Goal: Task Accomplishment & Management: Complete application form

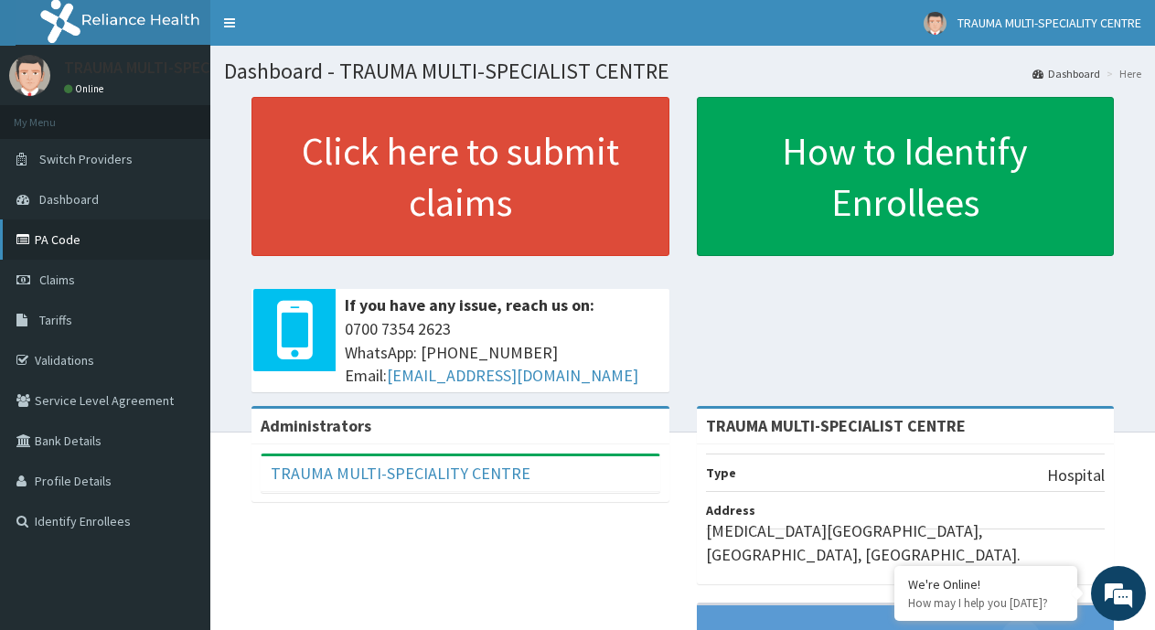
click at [77, 233] on link "PA Code" at bounding box center [105, 239] width 210 height 40
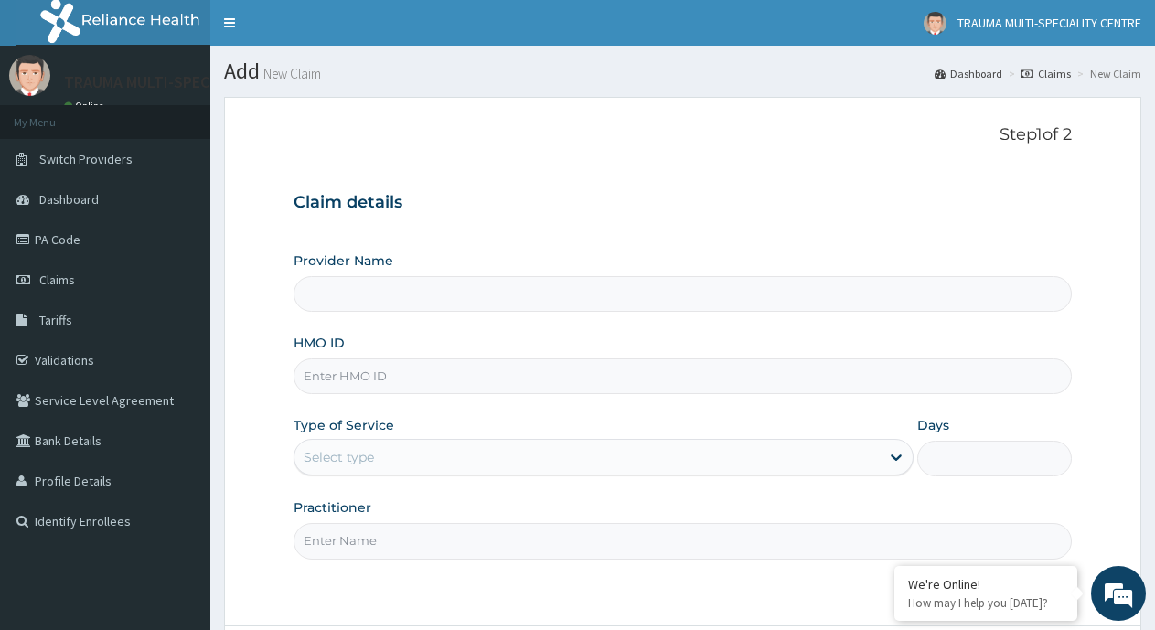
click at [424, 384] on input "HMO ID" at bounding box center [683, 376] width 778 height 36
type input "TRAUMA MULTI-SPECIALIST CENTRE"
type input "LGL/10039/A"
click at [432, 455] on div "Select type" at bounding box center [586, 457] width 584 height 29
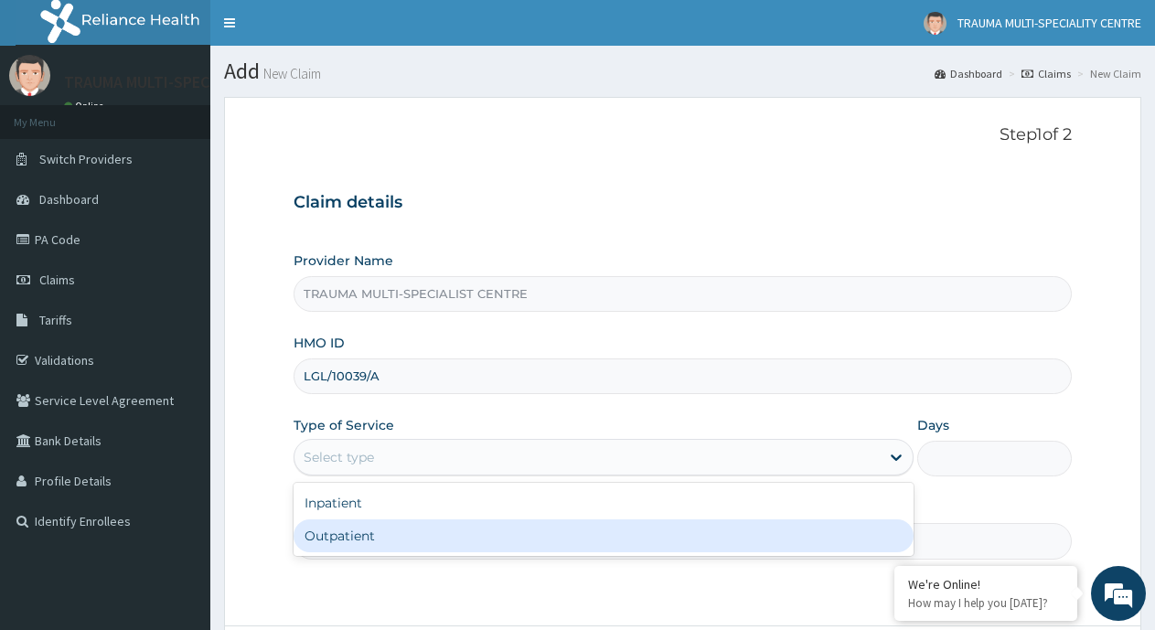
click at [401, 533] on div "Outpatient" at bounding box center [603, 535] width 619 height 33
type input "1"
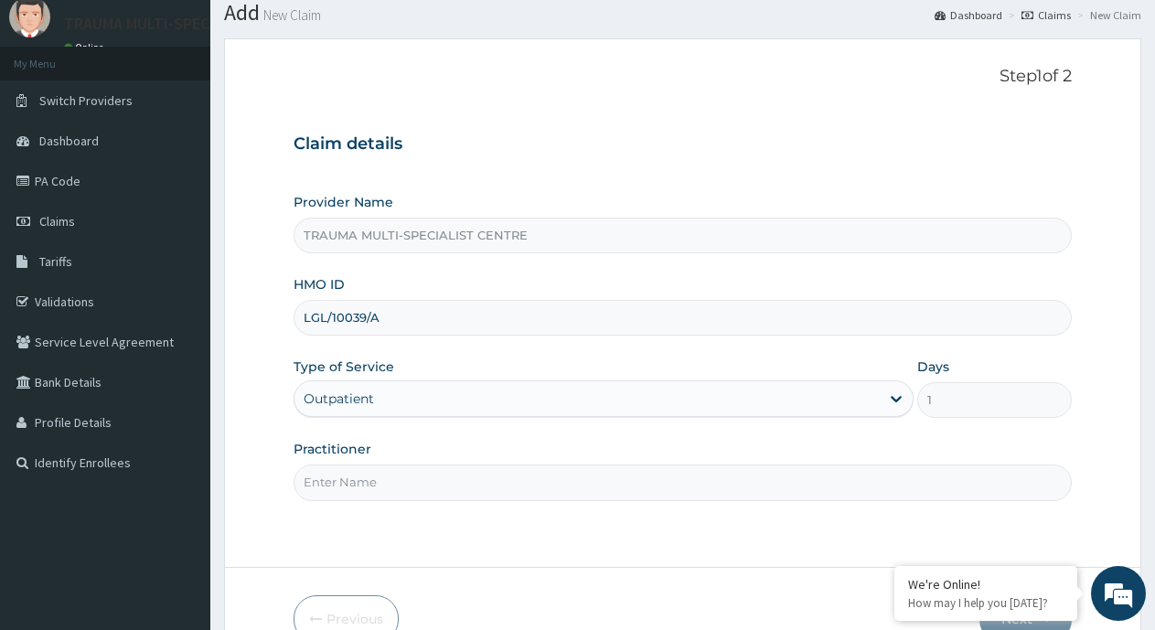
scroll to position [91, 0]
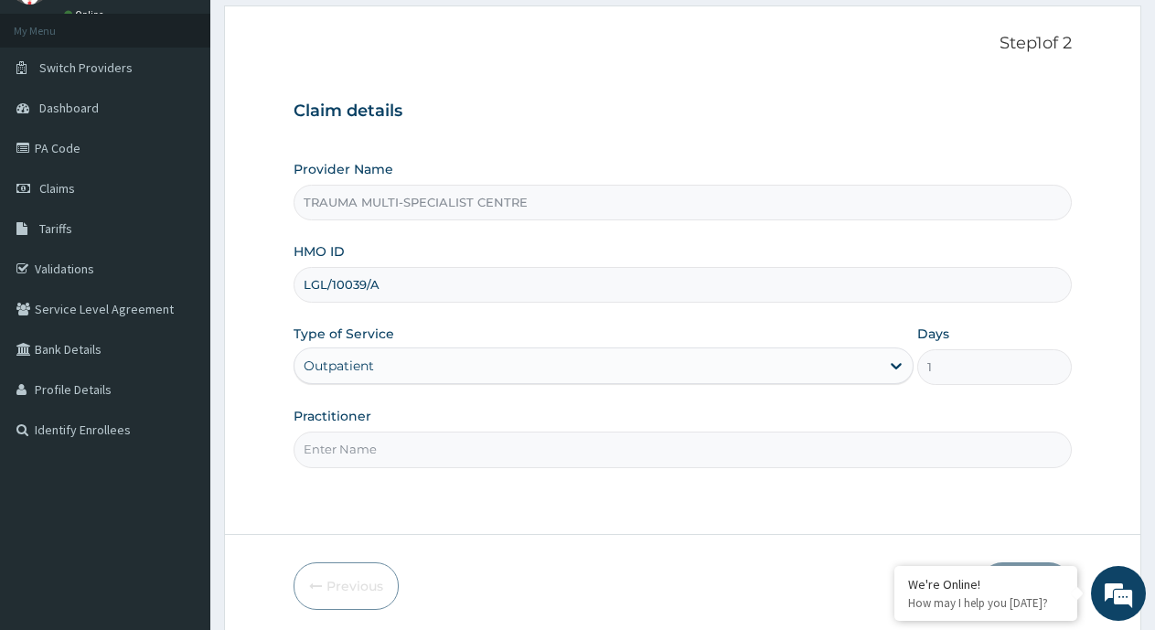
click at [405, 451] on input "Practitioner" at bounding box center [683, 450] width 778 height 36
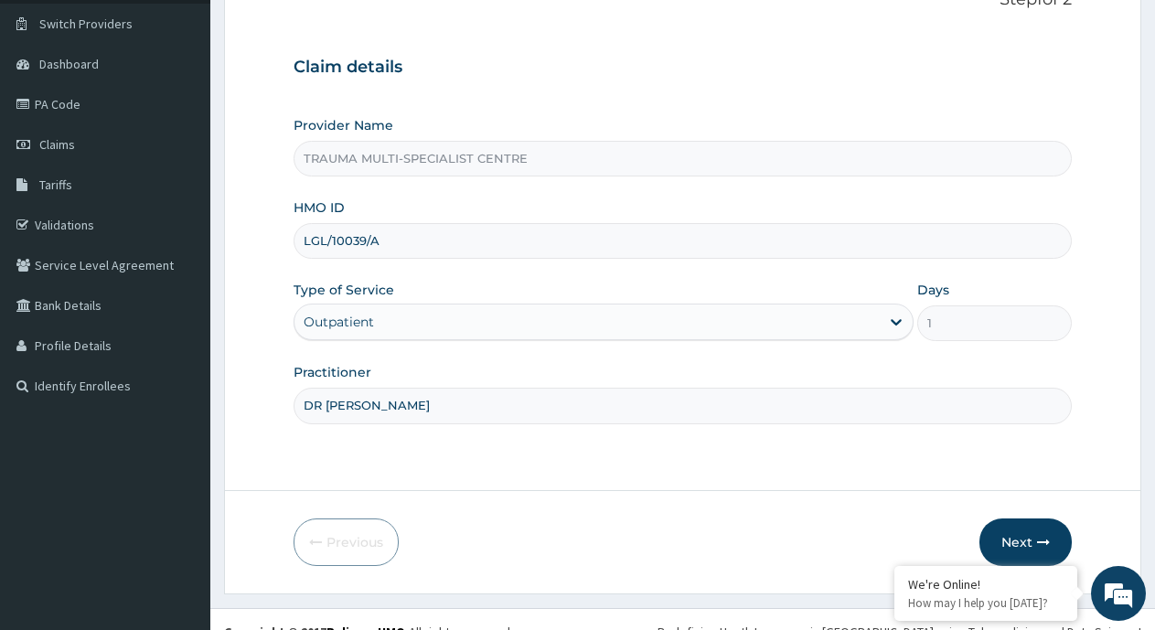
scroll to position [160, 0]
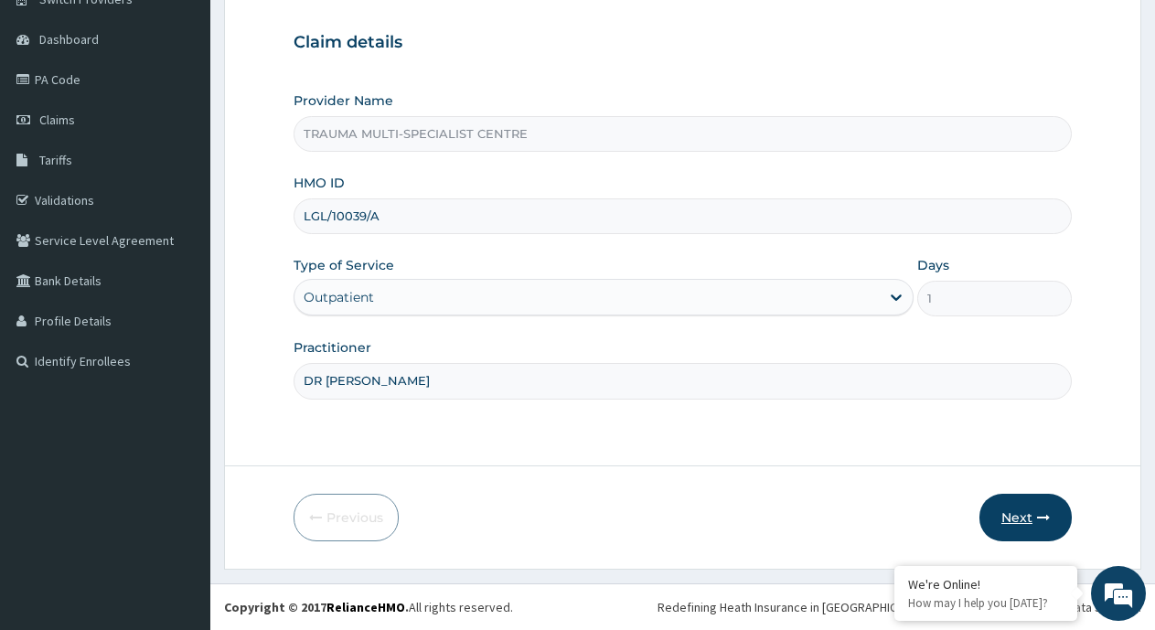
type input "DR [PERSON_NAME]"
click at [1025, 512] on button "Next" at bounding box center [1025, 518] width 92 height 48
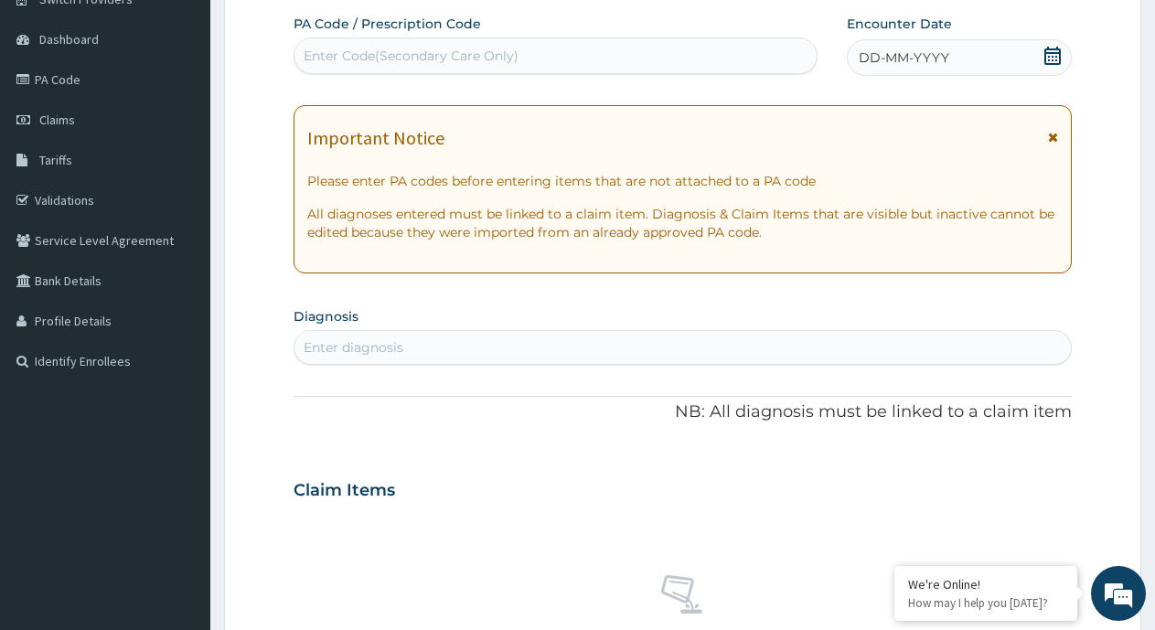
click at [380, 44] on div "Enter Code(Secondary Care Only)" at bounding box center [555, 55] width 522 height 29
paste input "PA/27B2D7"
type input "PA/27B2D7"
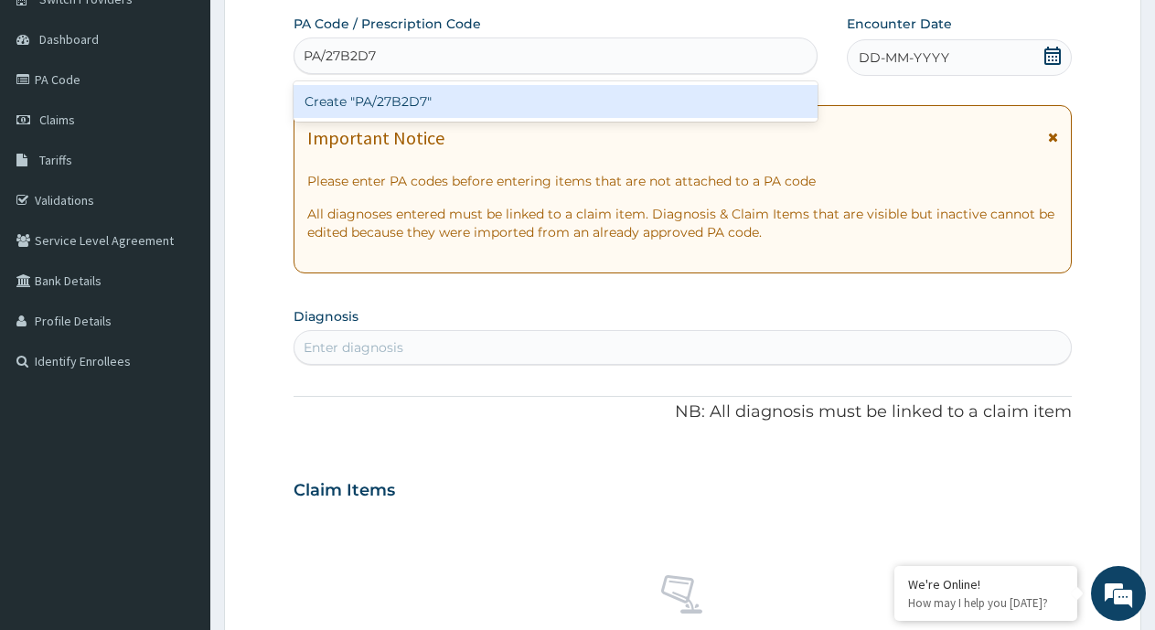
click at [392, 99] on div "Create "PA/27B2D7"" at bounding box center [556, 101] width 524 height 33
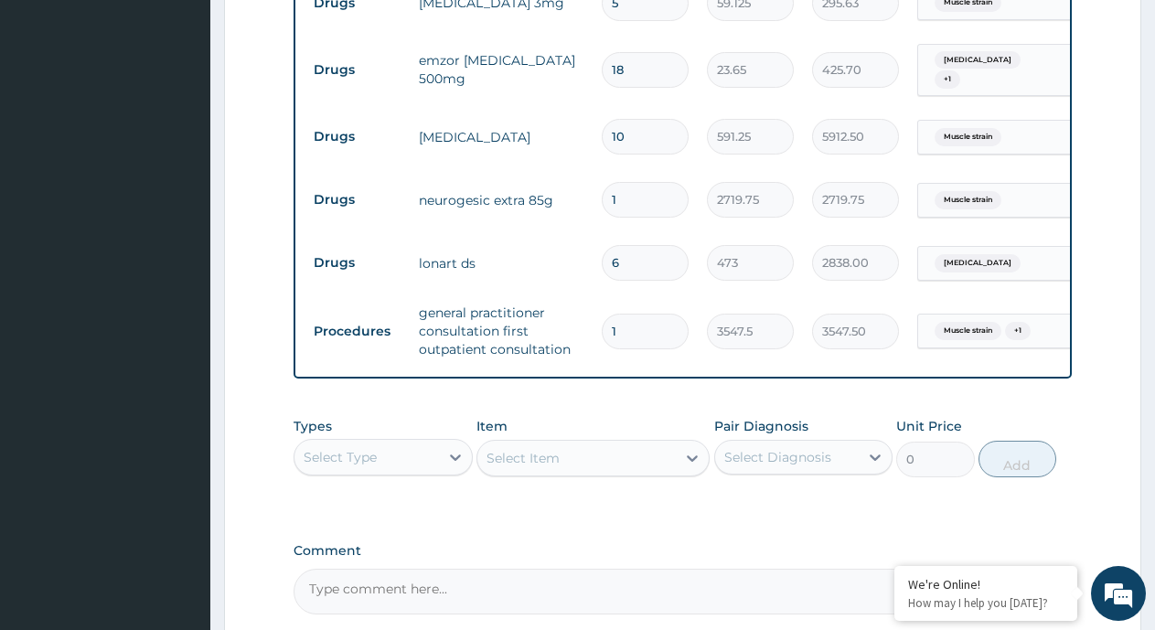
scroll to position [858, 0]
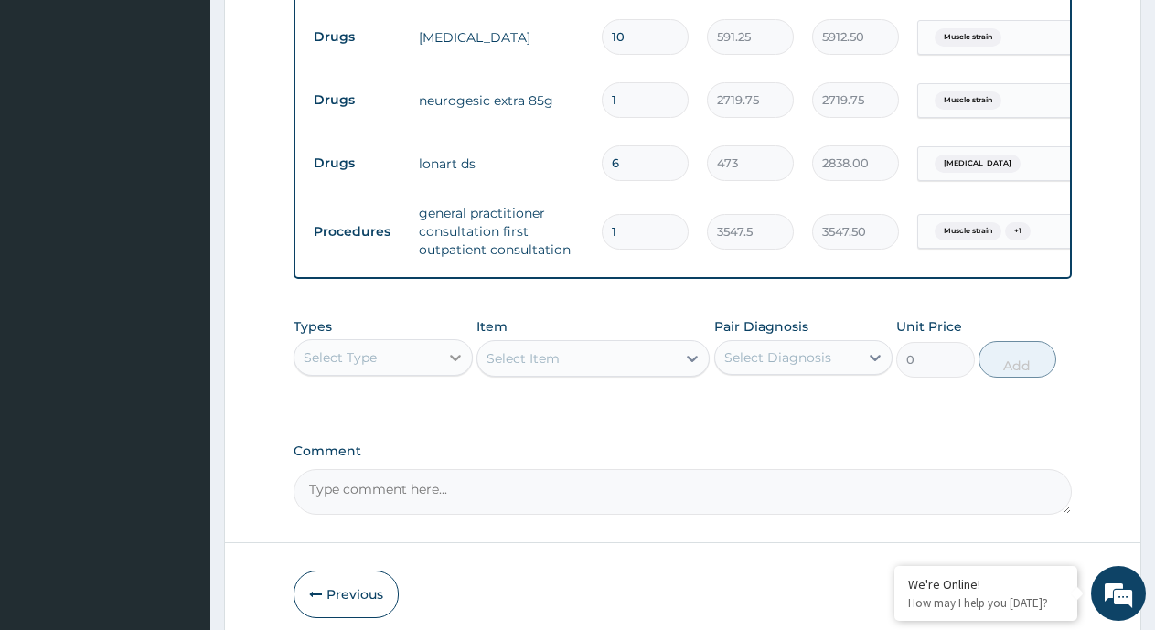
click at [465, 361] on div at bounding box center [455, 357] width 33 height 33
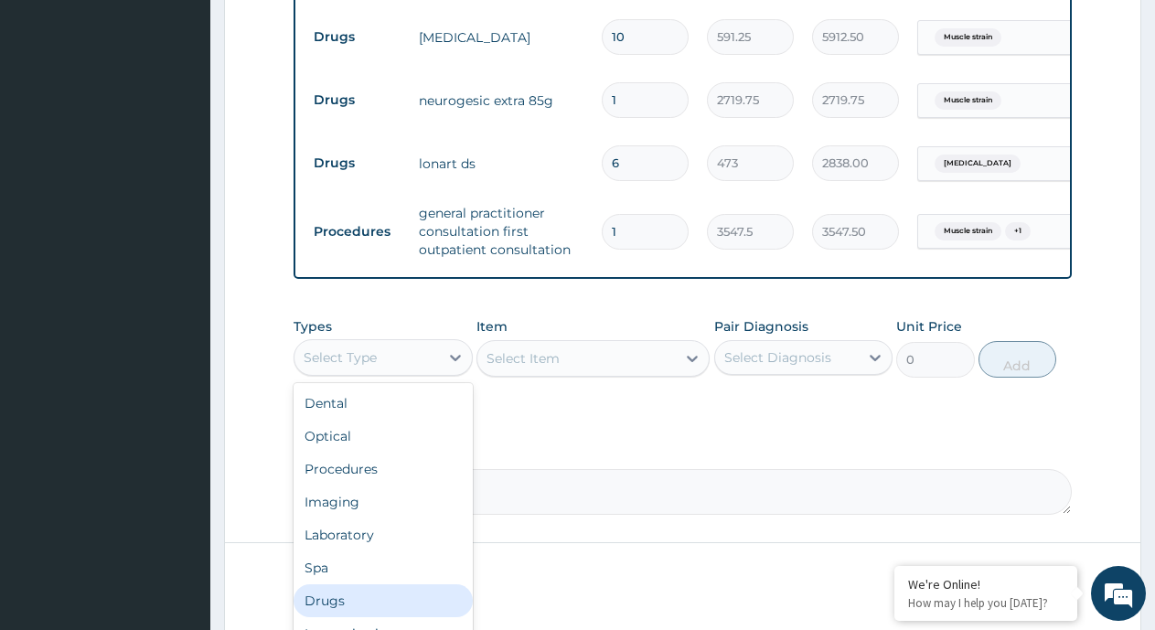
click at [388, 593] on div "Drugs" at bounding box center [383, 600] width 179 height 33
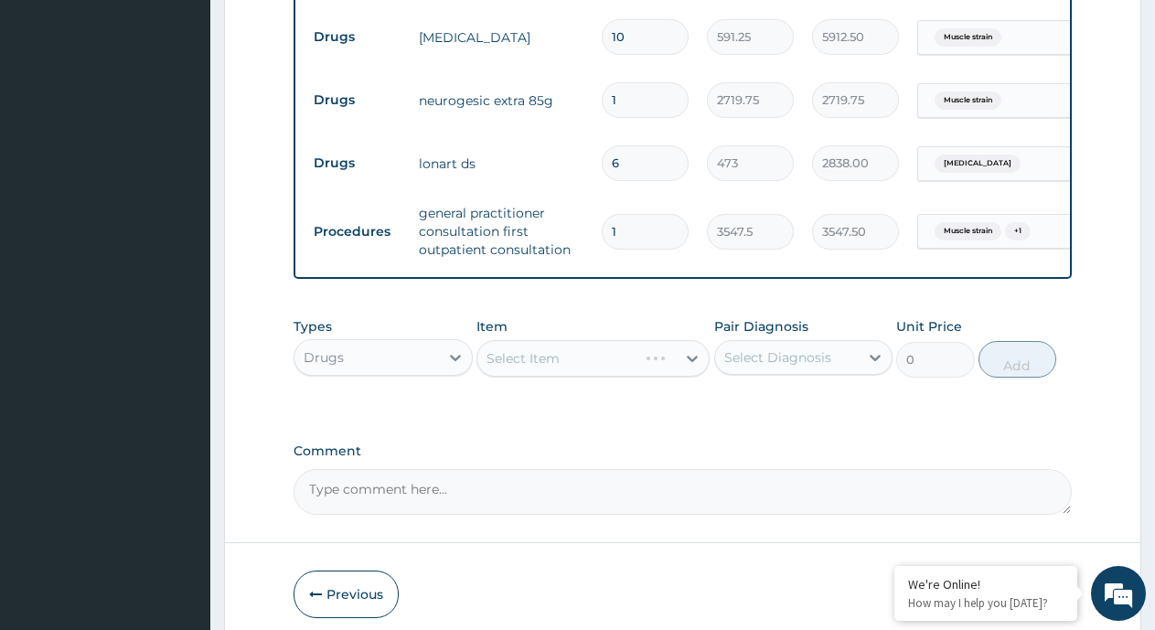
click at [764, 362] on div "Select Diagnosis" at bounding box center [777, 357] width 107 height 18
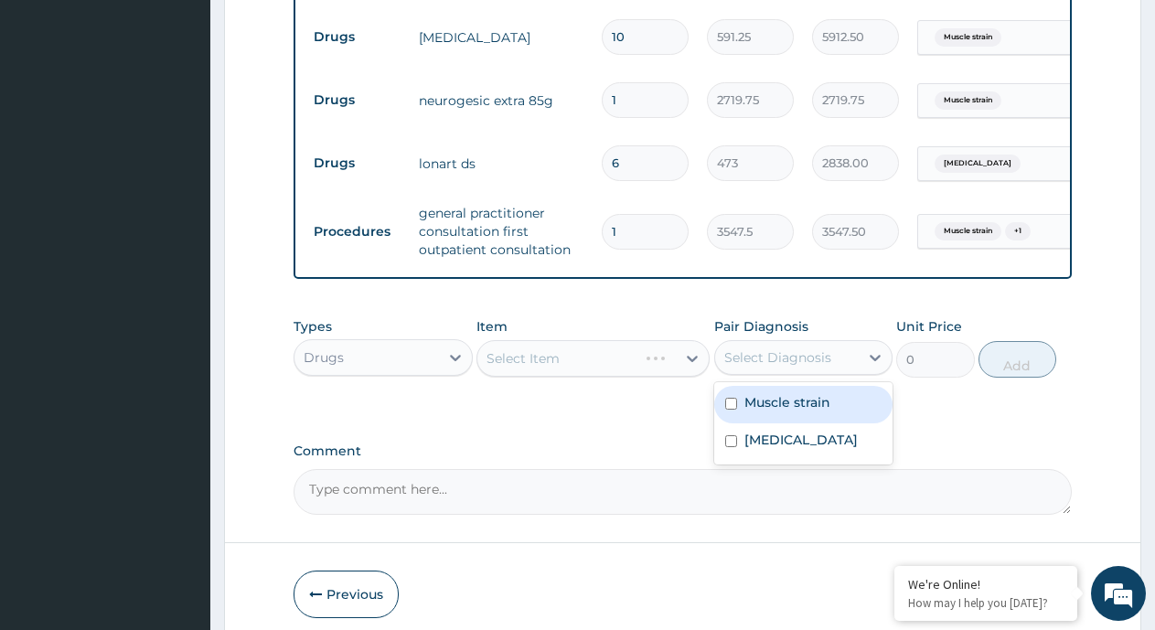
click at [774, 423] on div "Muscle strain" at bounding box center [803, 404] width 179 height 37
checkbox input "true"
click at [608, 370] on div "Select Item" at bounding box center [576, 358] width 198 height 29
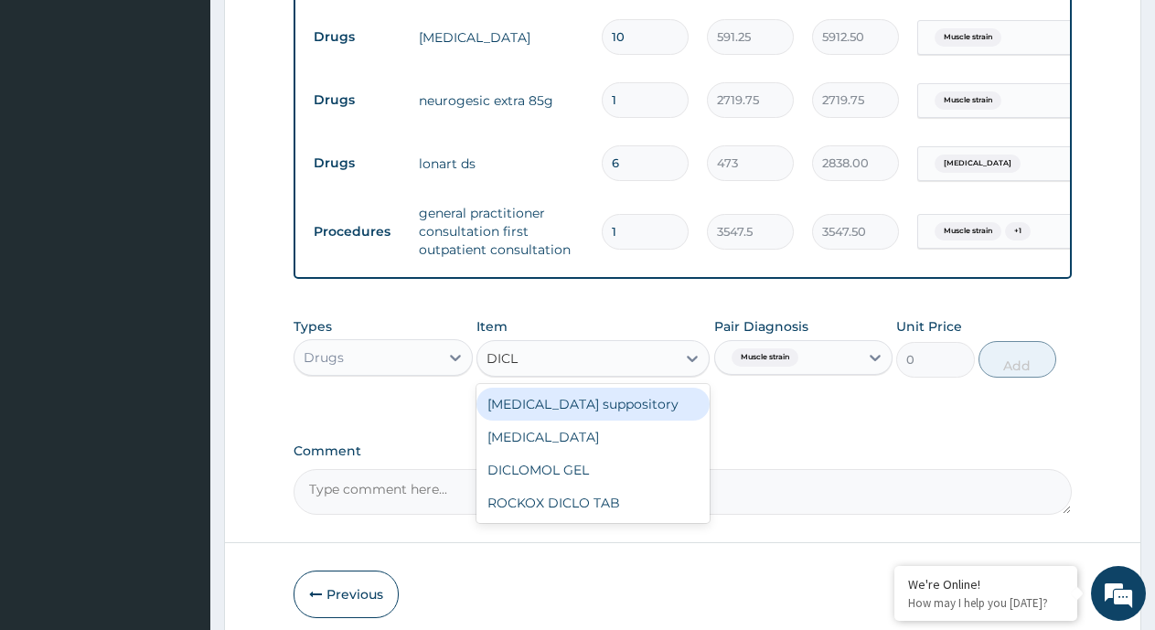
type input "DICLO"
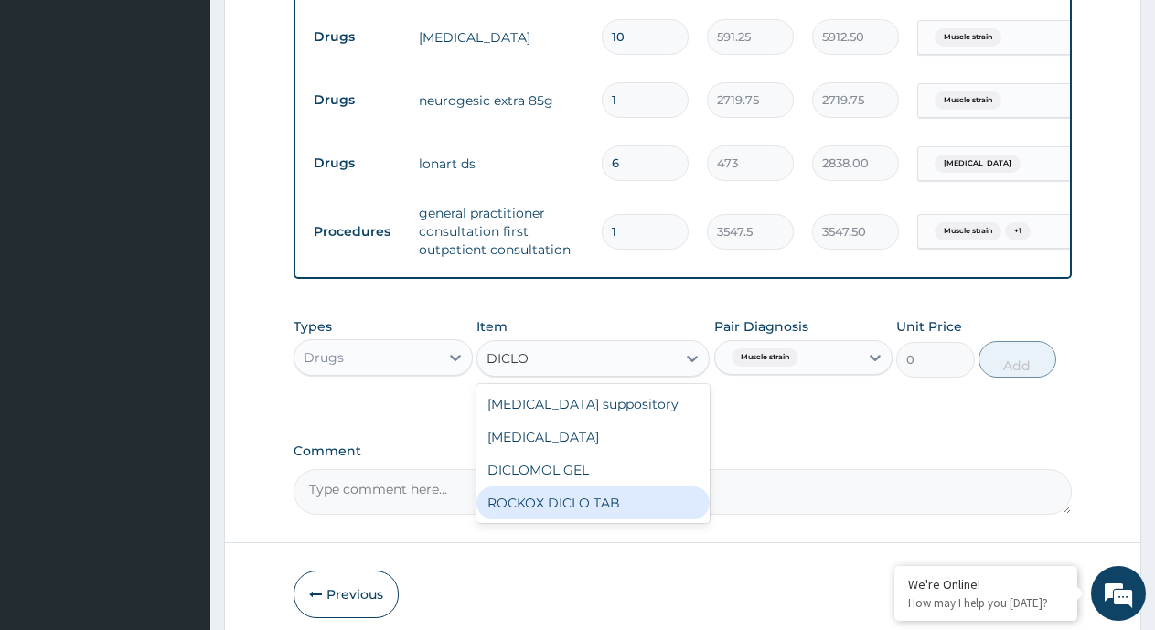
click at [600, 503] on div "ROCKOX DICLO TAB" at bounding box center [592, 502] width 233 height 33
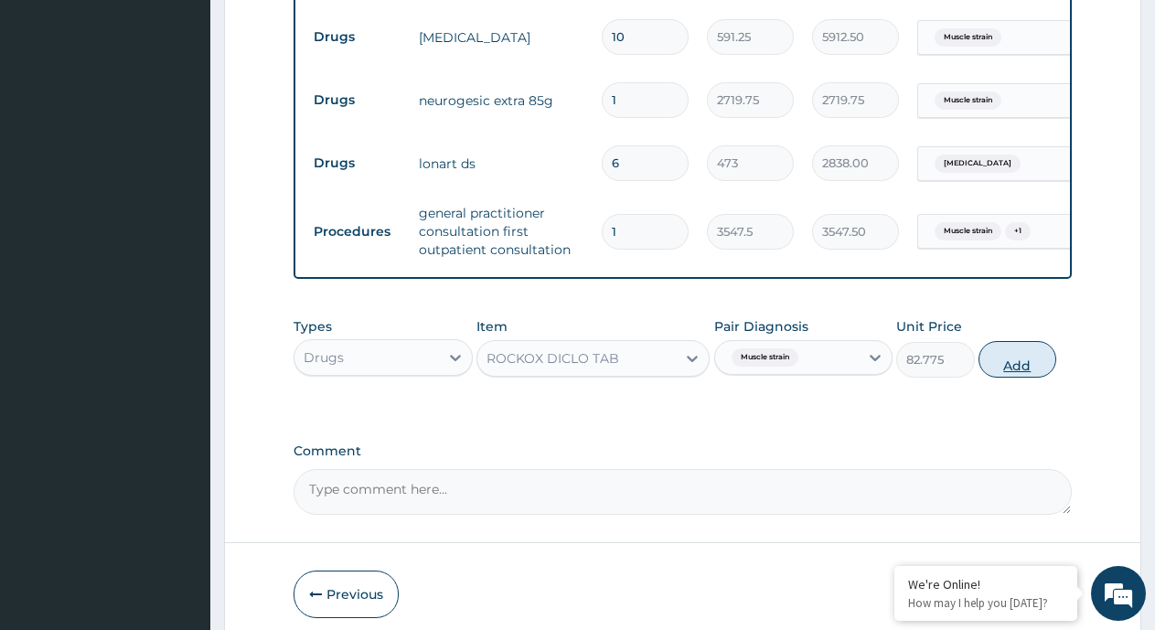
click at [1015, 376] on button "Add" at bounding box center [1017, 359] width 78 height 37
type input "0"
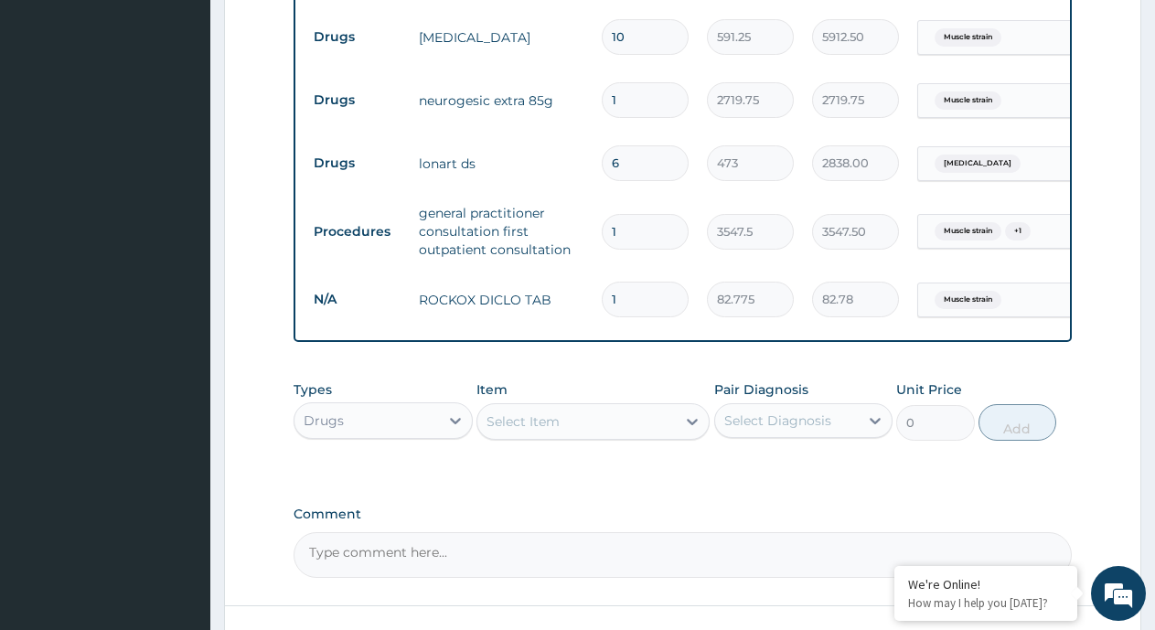
type input "2"
type input "165.55"
type input "3"
type input "248.33"
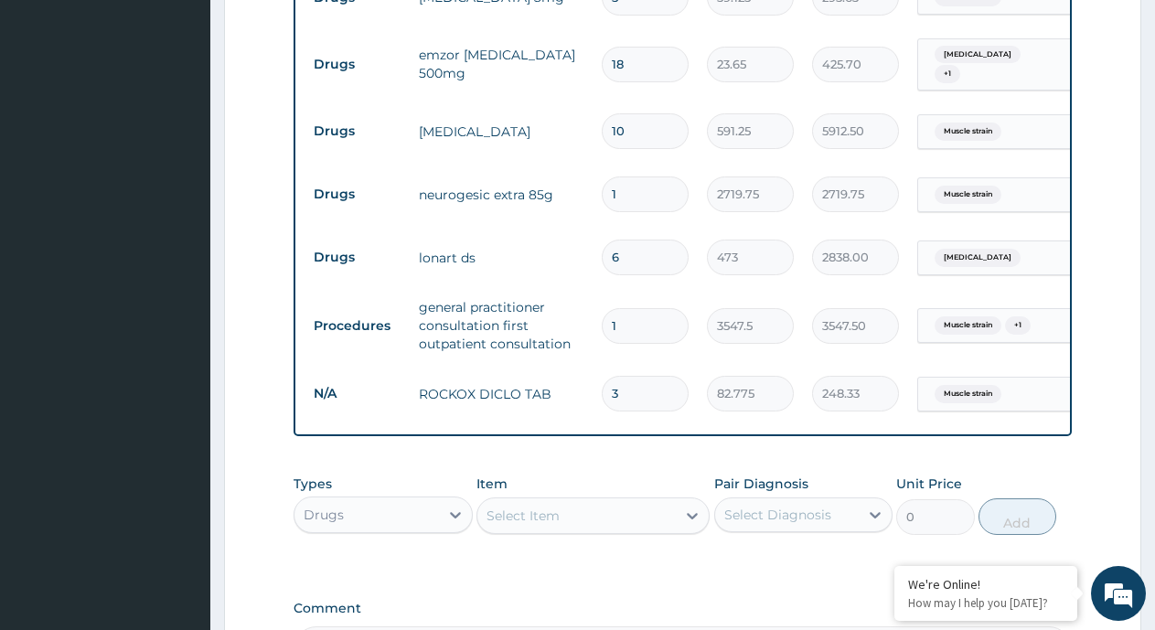
scroll to position [675, 0]
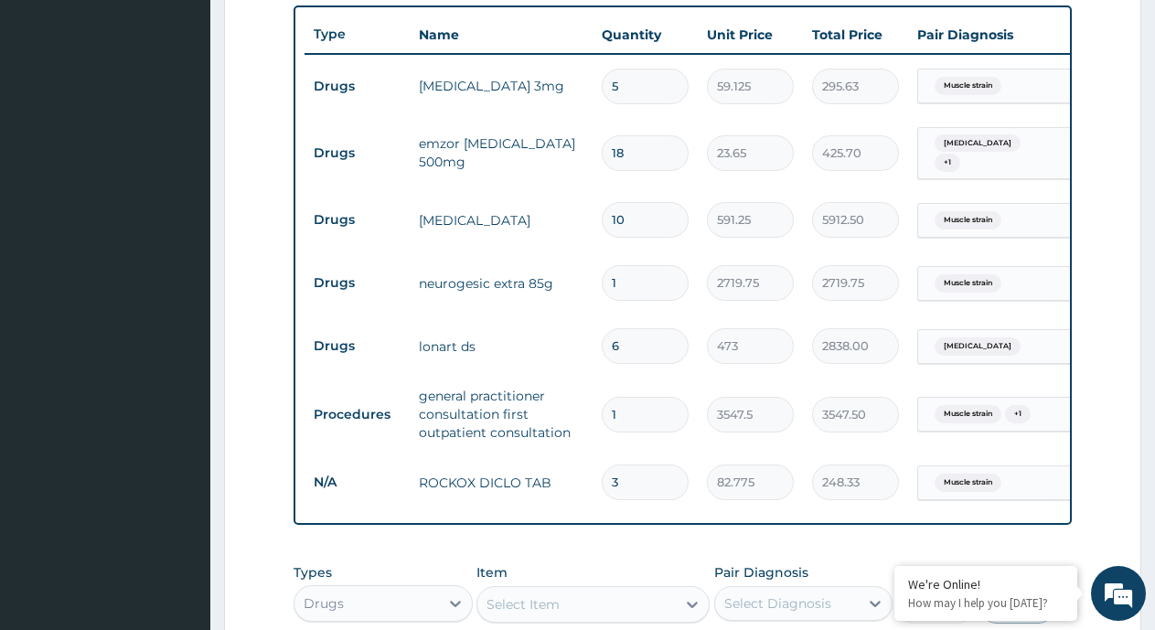
type input "0.00"
type input "1"
type input "82.78"
type input "10"
type input "827.75"
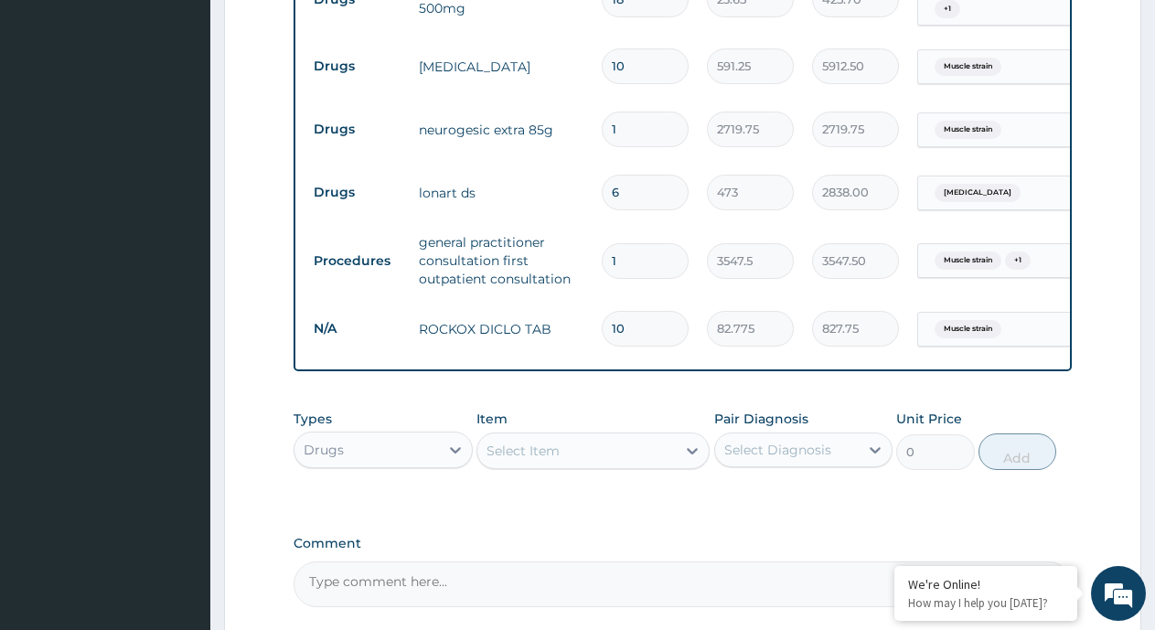
scroll to position [949, 0]
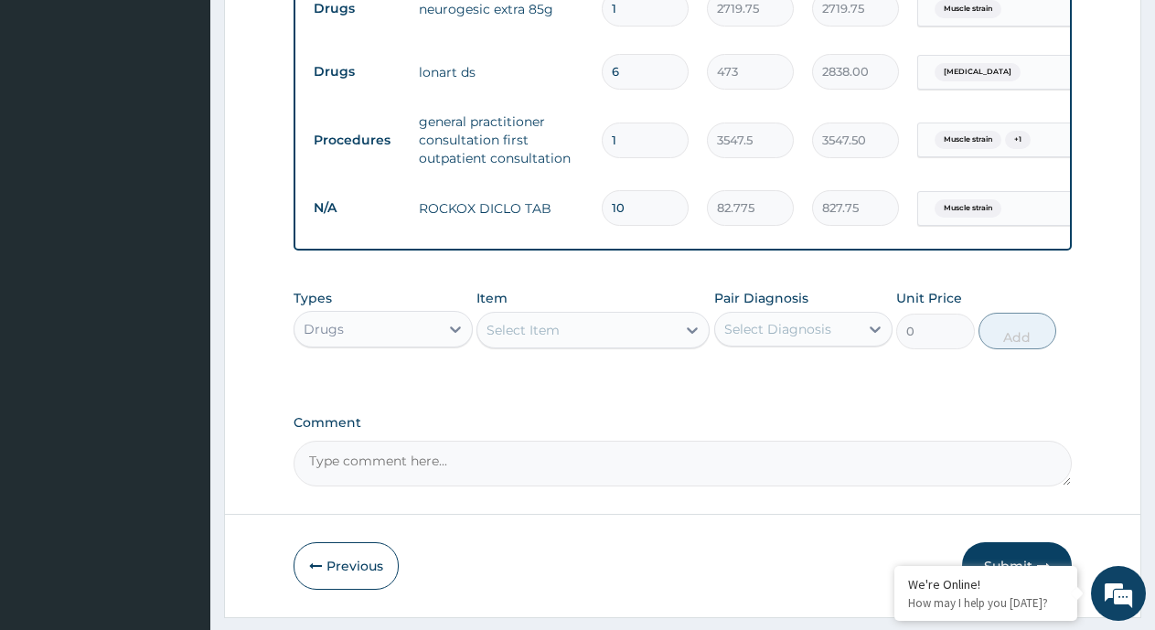
type input "10"
click at [571, 330] on div "Select Item" at bounding box center [576, 329] width 198 height 29
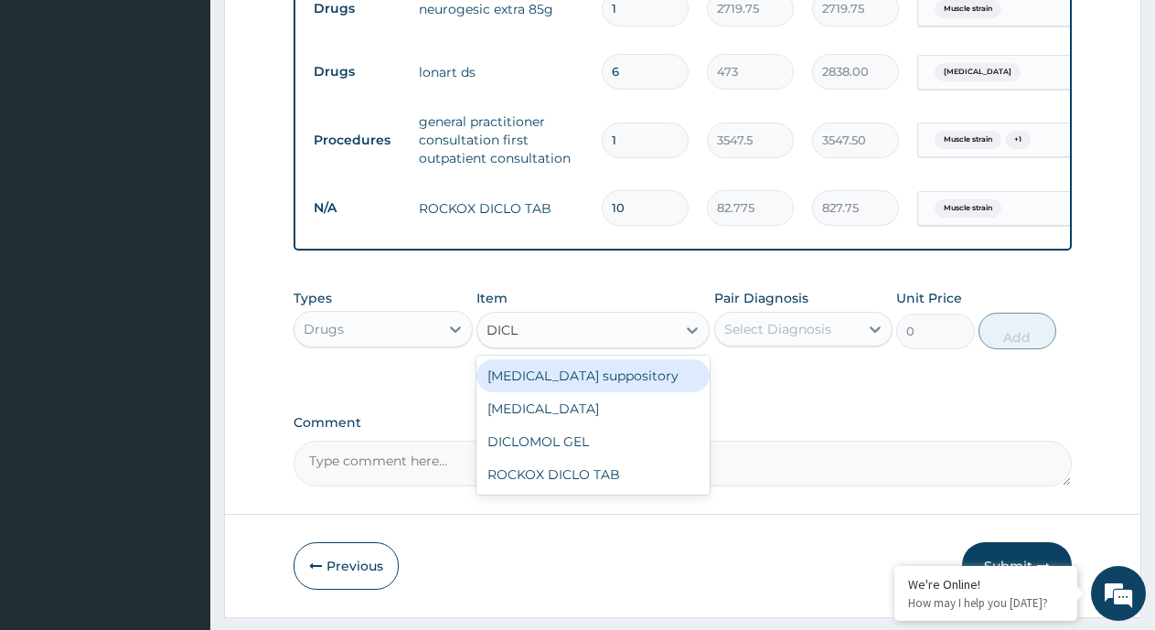
type input "DICLO"
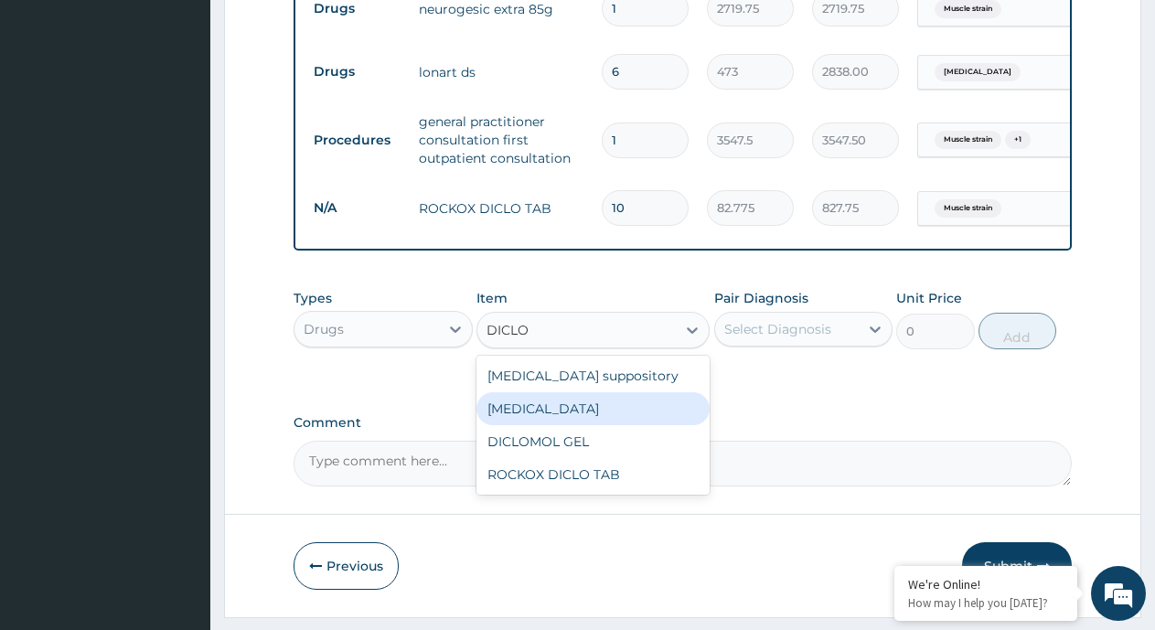
click at [614, 419] on div "[MEDICAL_DATA]" at bounding box center [592, 408] width 233 height 33
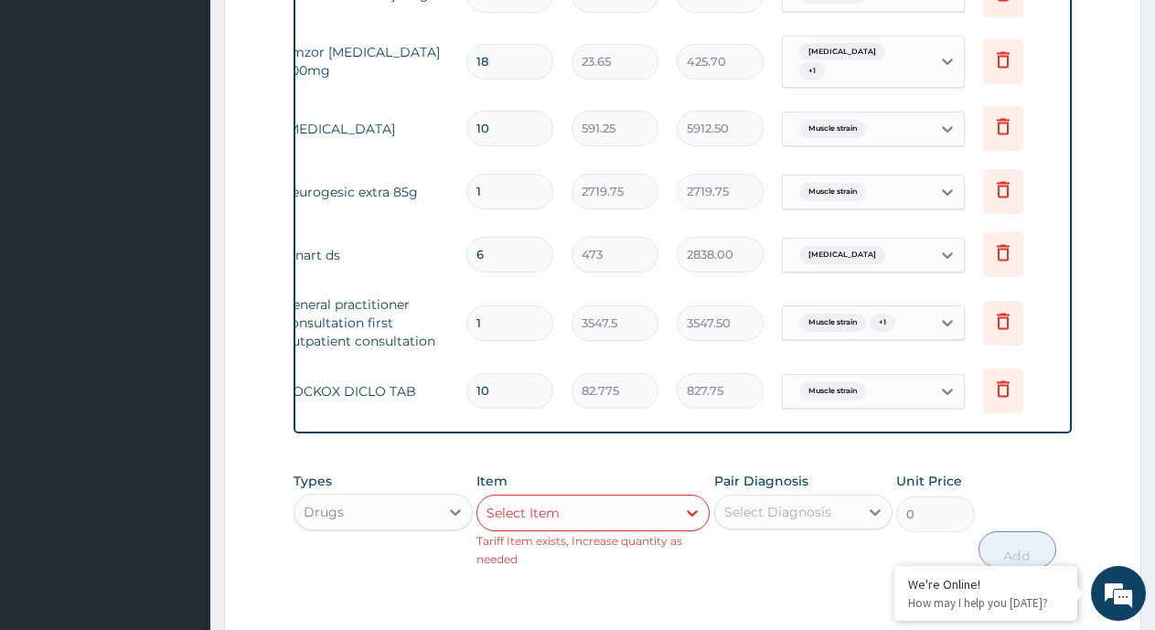
scroll to position [0, 136]
click at [1006, 125] on icon at bounding box center [1002, 126] width 22 height 22
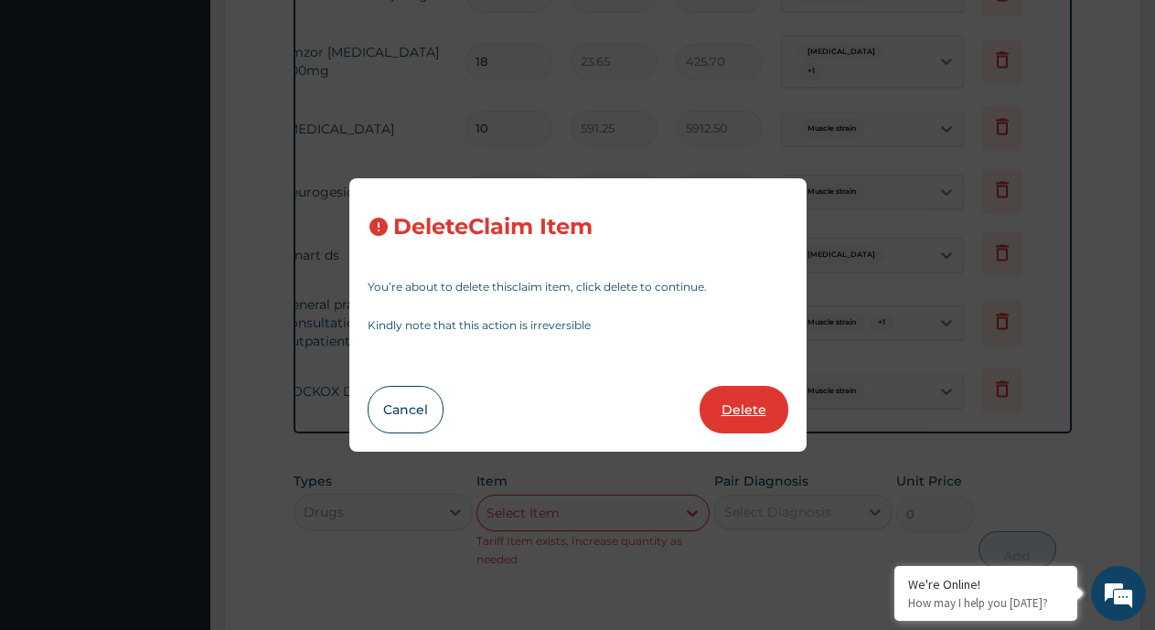
click at [729, 406] on button "Delete" at bounding box center [744, 410] width 89 height 48
type input "1"
type input "2719.75"
type input "6"
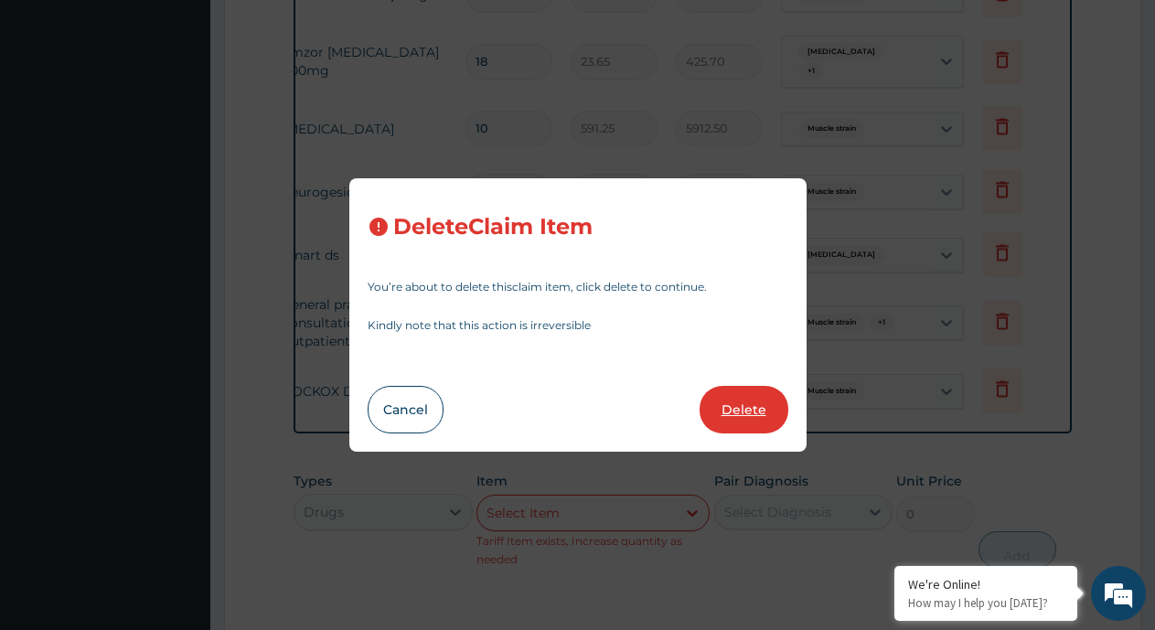
type input "473"
type input "2838.00"
type input "1"
type input "3547.5"
type input "3547.50"
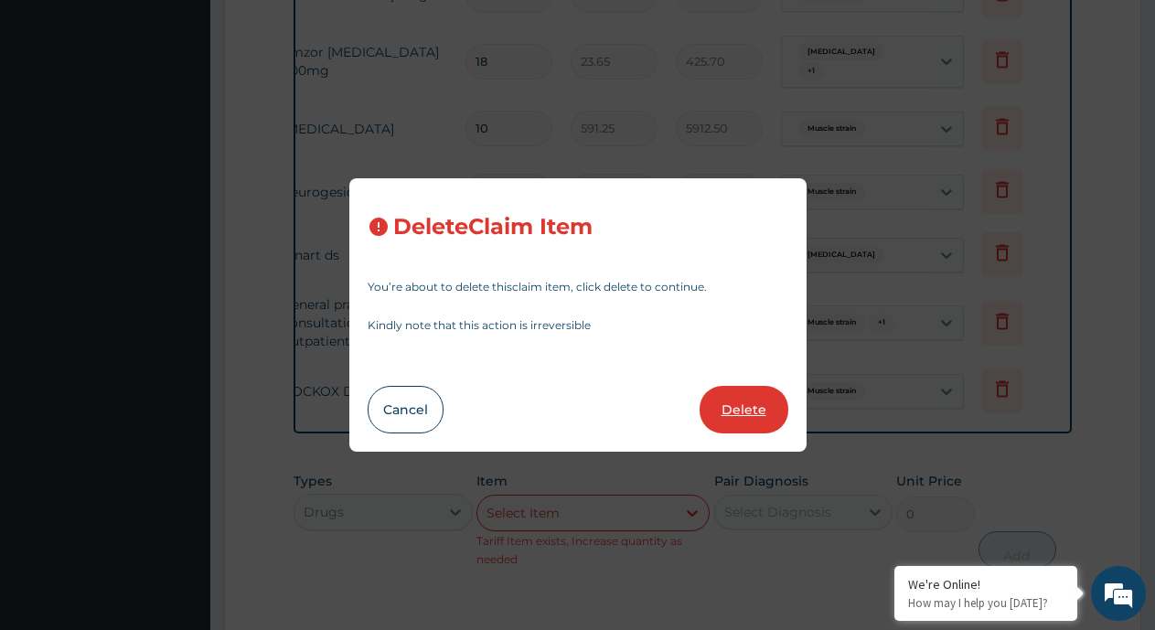
type input "10"
type input "82.775"
type input "827.75"
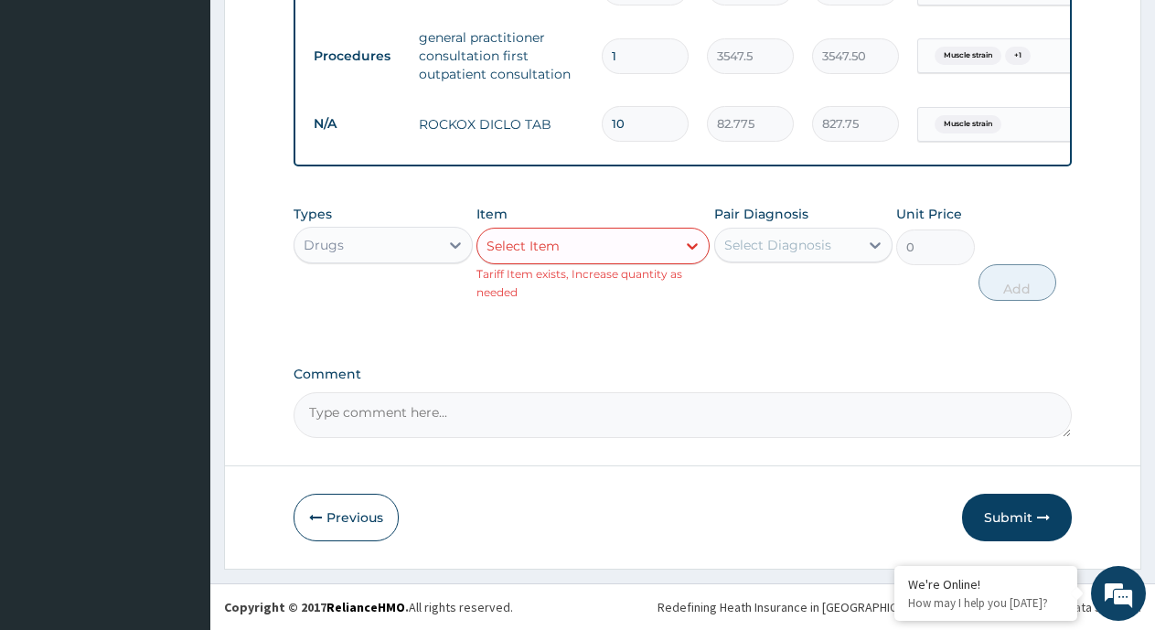
scroll to position [978, 0]
click at [1013, 510] on button "Submit" at bounding box center [1017, 518] width 110 height 48
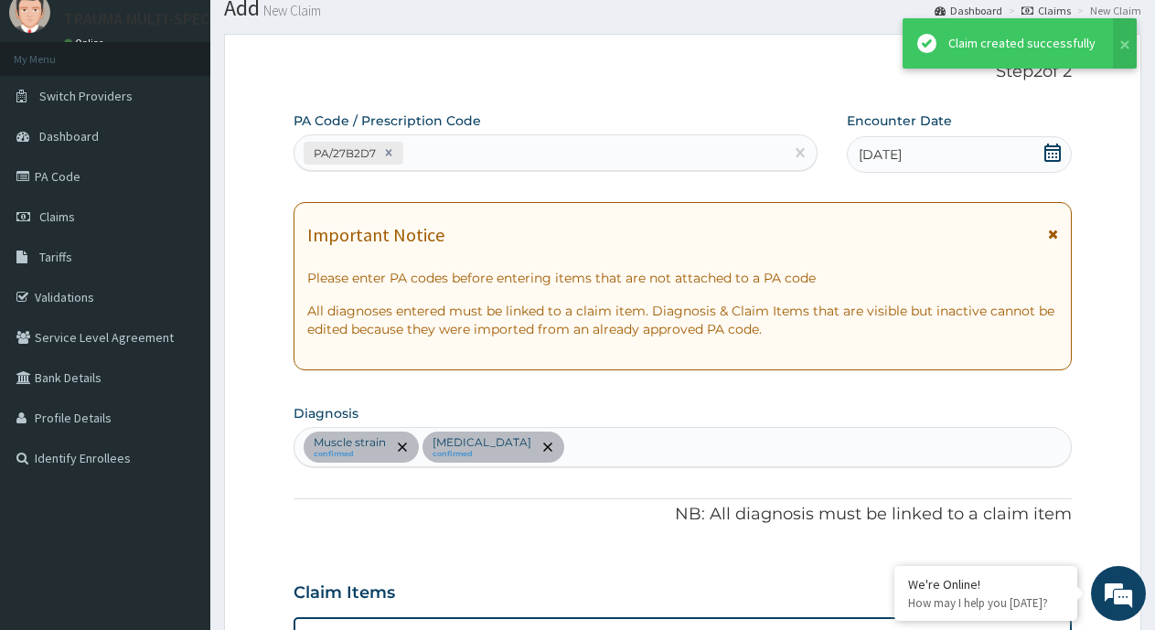
scroll to position [943, 0]
